Goal: Information Seeking & Learning: Learn about a topic

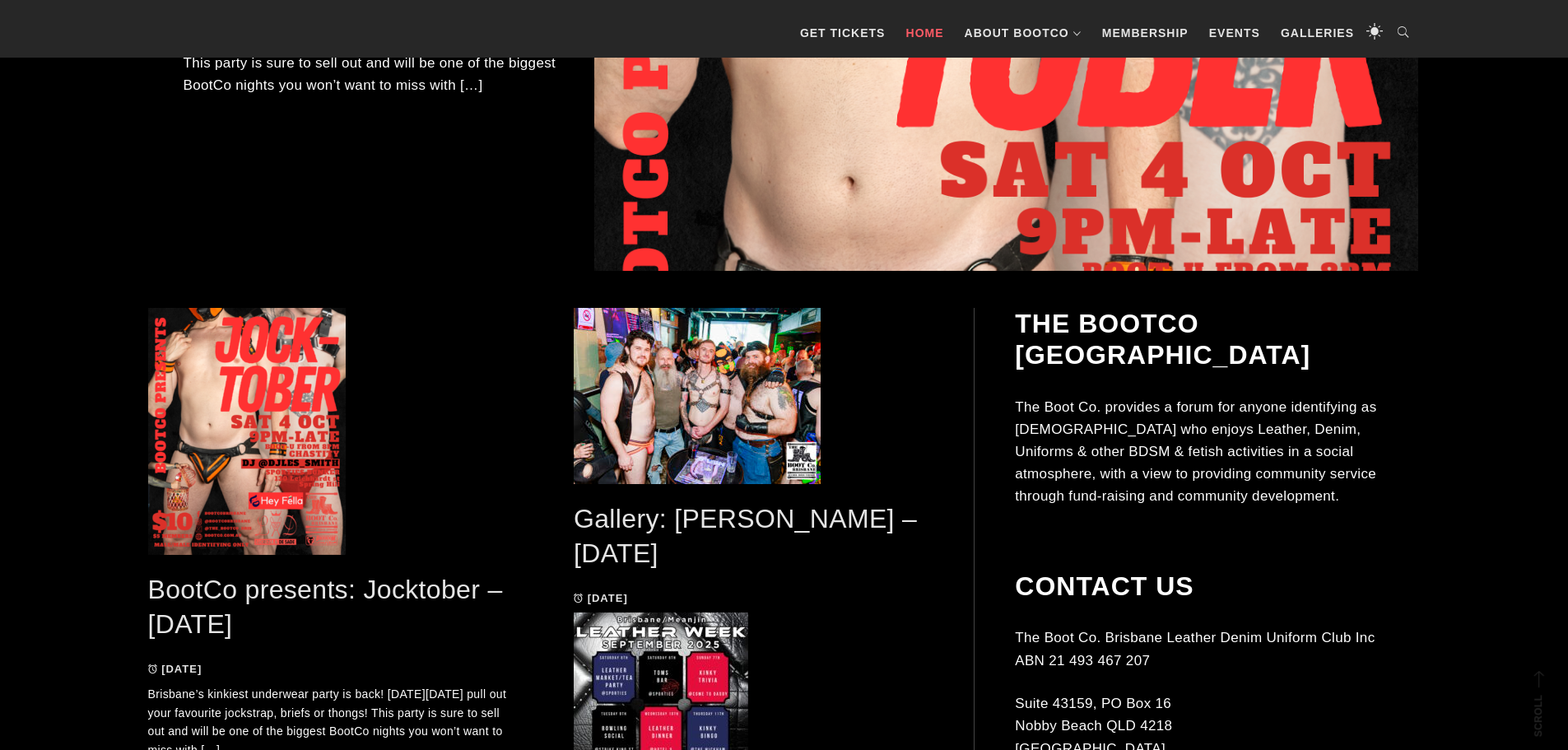
scroll to position [659, 0]
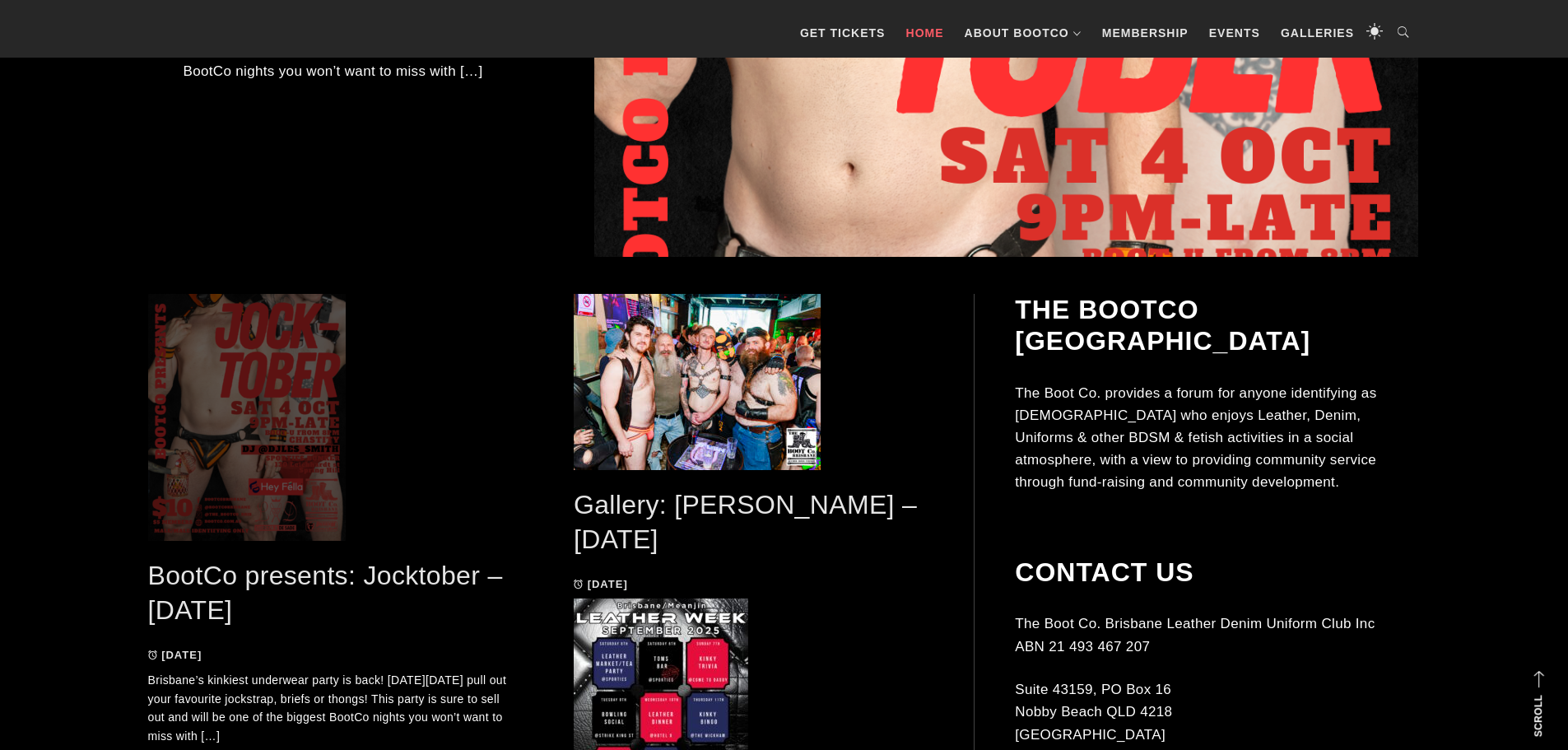
click at [260, 397] on span at bounding box center [328, 417] width 360 height 247
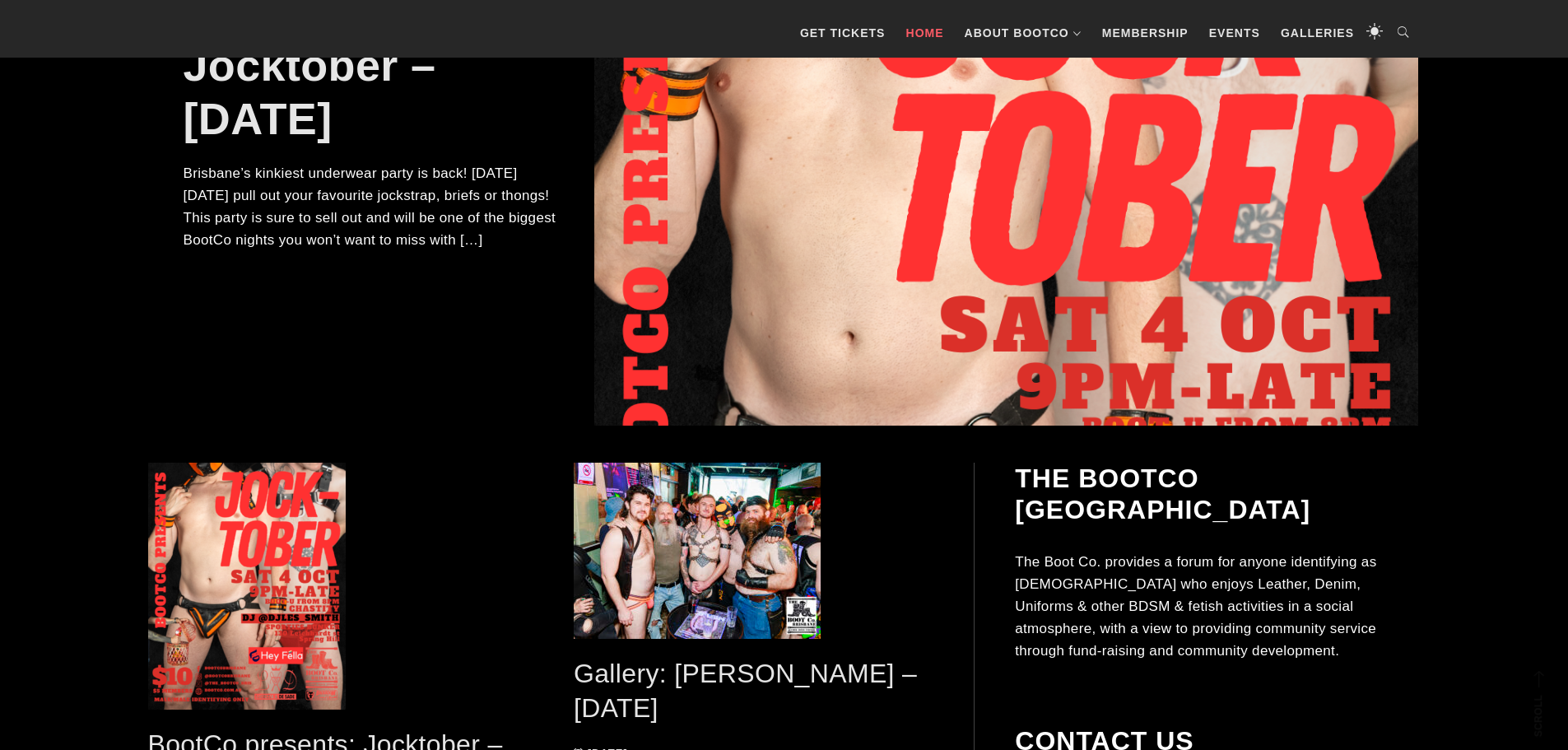
scroll to position [494, 0]
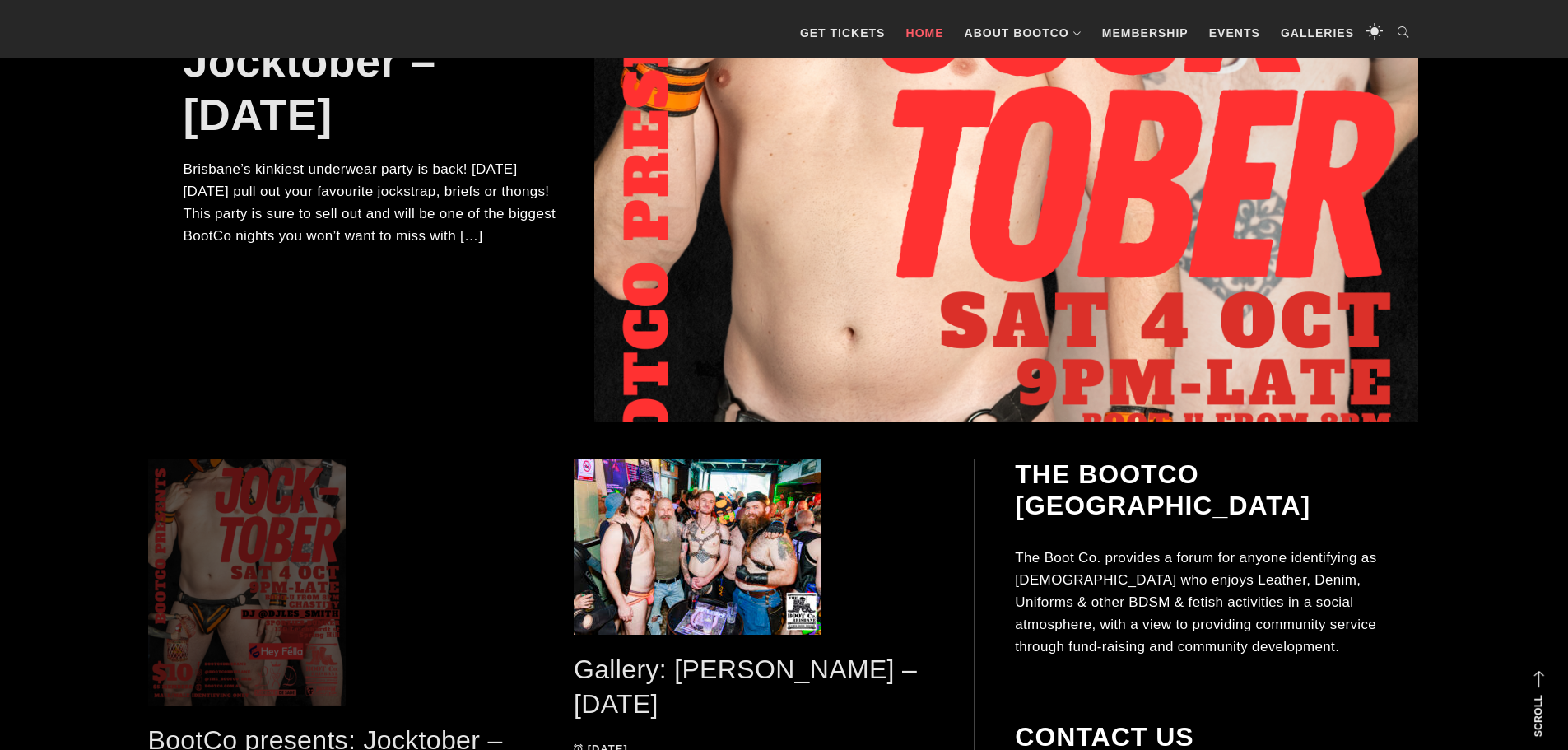
click at [254, 634] on span at bounding box center [328, 581] width 360 height 247
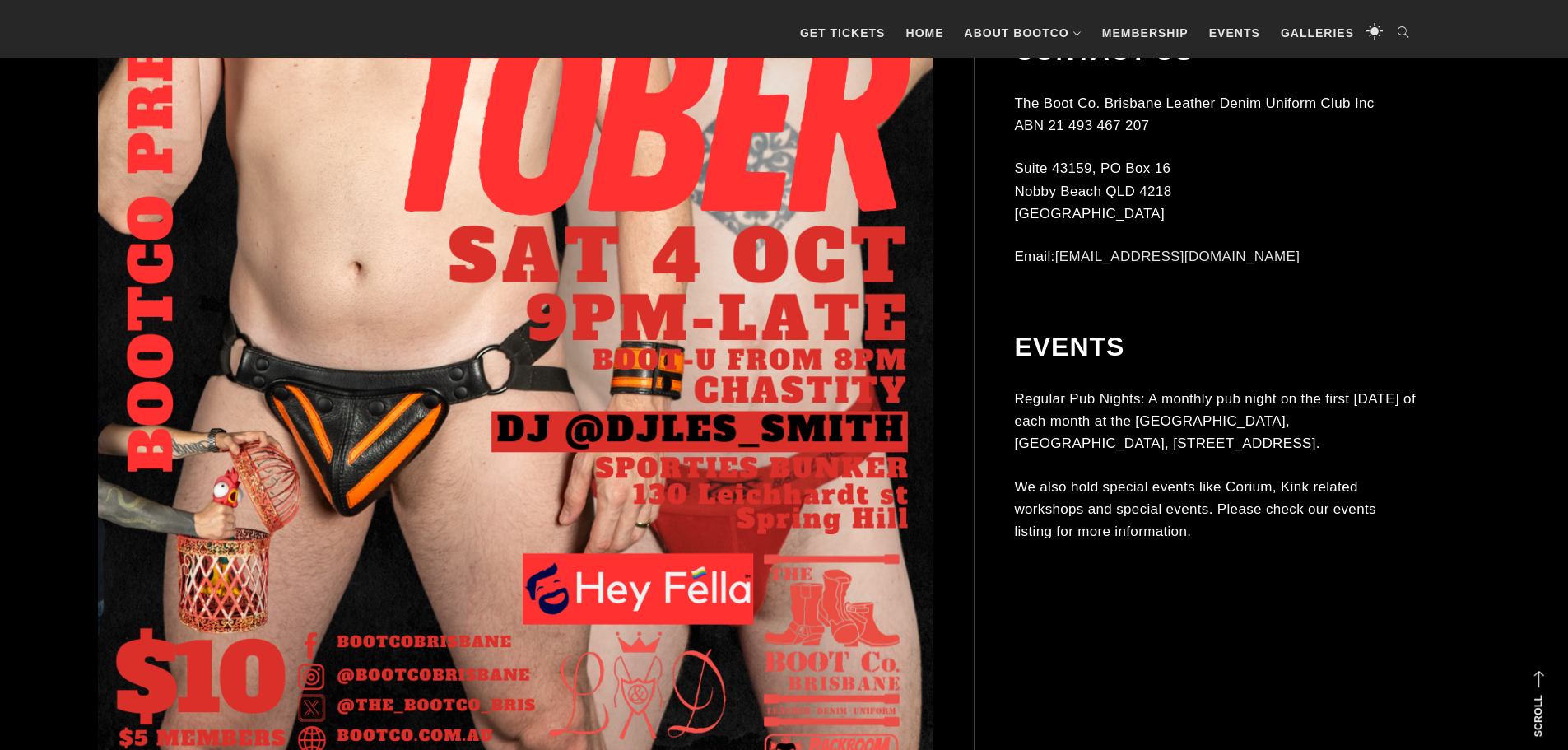
scroll to position [906, 0]
